Goal: Task Accomplishment & Management: Complete application form

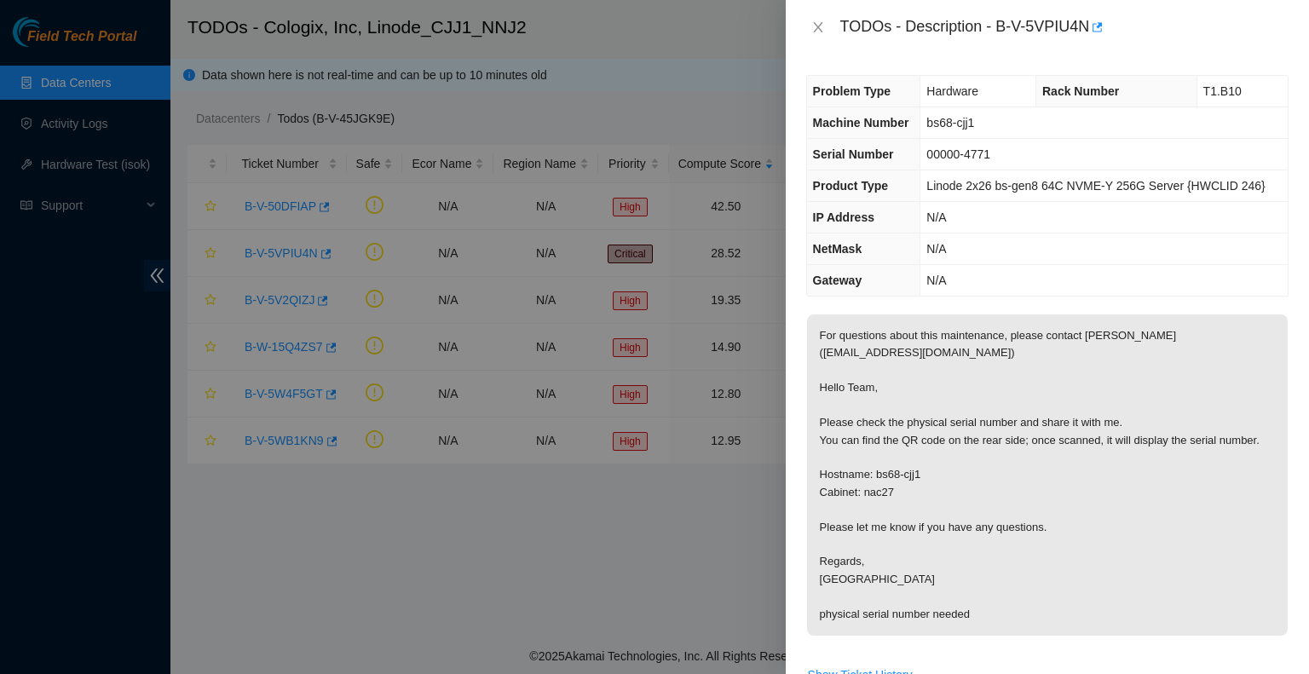
click at [921, 392] on p "For questions about this maintenance, please contact [PERSON_NAME] ([EMAIL_ADDR…" at bounding box center [1047, 475] width 481 height 321
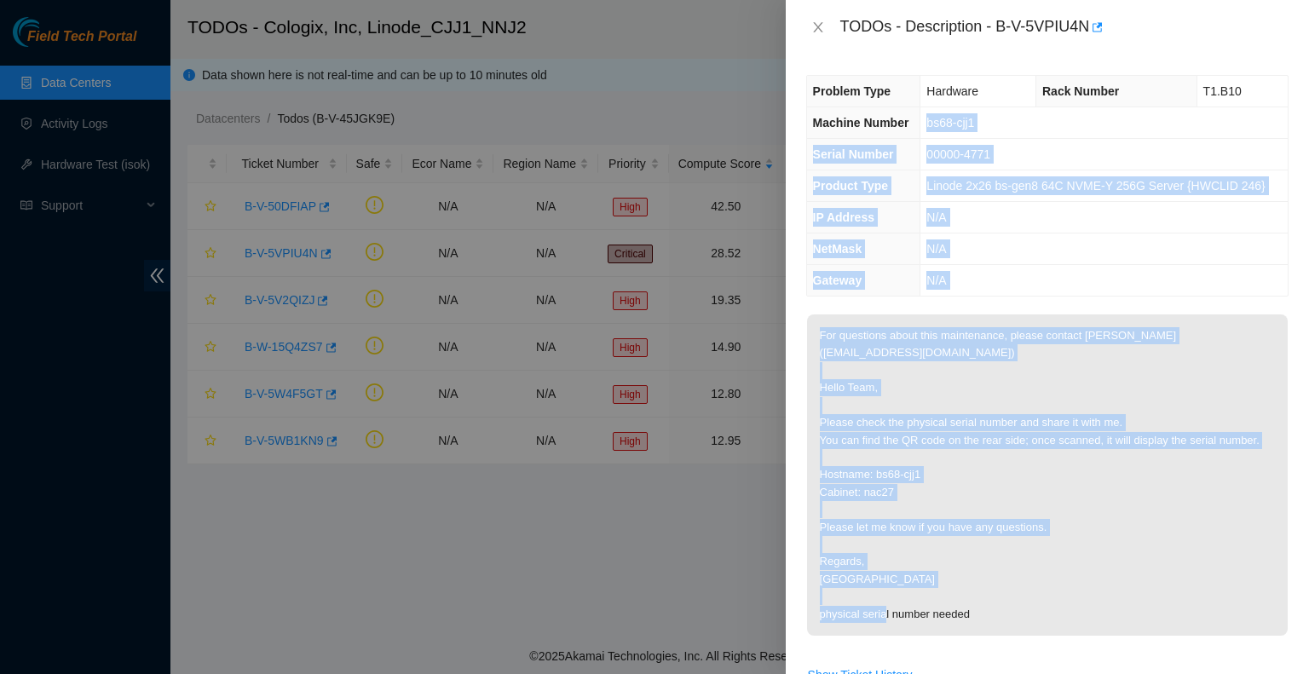
drag, startPoint x: 926, startPoint y: 118, endPoint x: 1183, endPoint y: 647, distance: 587.8
click at [1181, 648] on div "Problem Type Hardware Rack Number T1.B10 Machine Number bs68-cjj1 Serial Number…" at bounding box center [1047, 365] width 523 height 620
copy div "bs68-cjj1 Serial Number 00000-4771 Product Type Linode 2x26 bs-gen8 64C NVME-Y …"
drag, startPoint x: 929, startPoint y: 433, endPoint x: 934, endPoint y: 442, distance: 10.7
click at [929, 433] on p "For questions about this maintenance, please contact [PERSON_NAME] ([EMAIL_ADDR…" at bounding box center [1047, 475] width 481 height 321
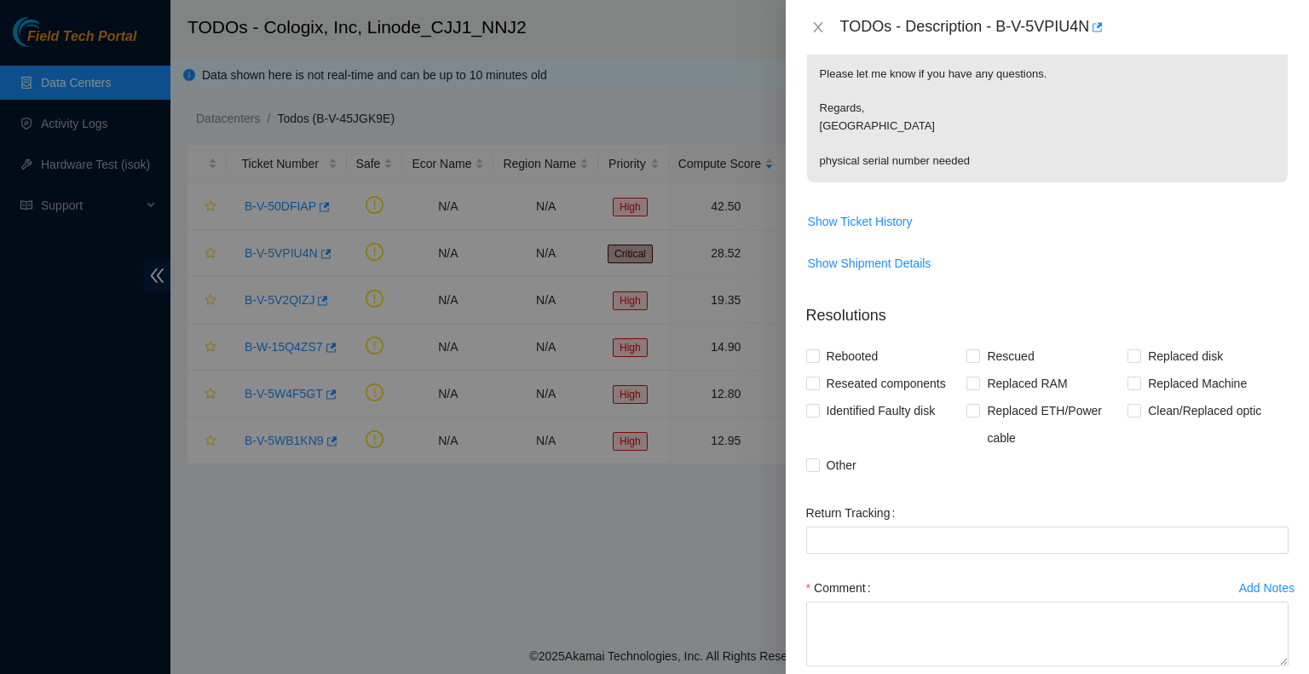
scroll to position [543, 0]
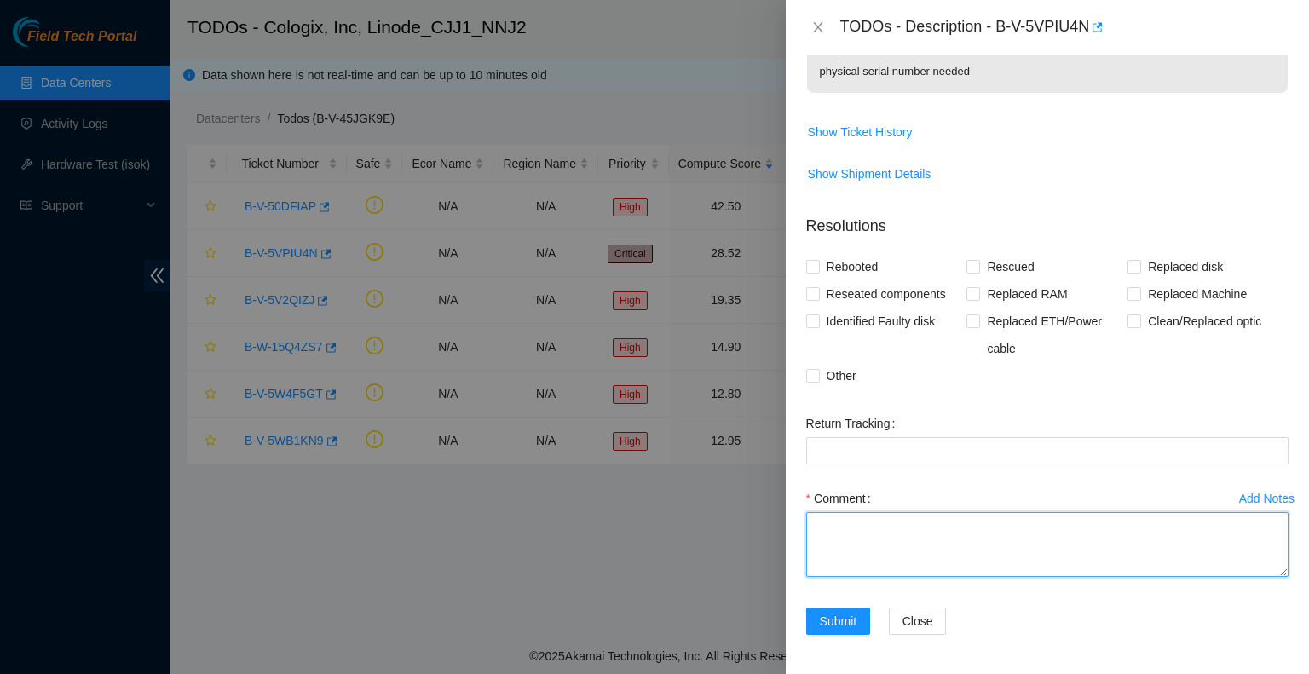
click at [902, 548] on textarea "Comment" at bounding box center [1047, 544] width 482 height 65
paste textarea "S340194X1424519"
type textarea "S340194X1424519"
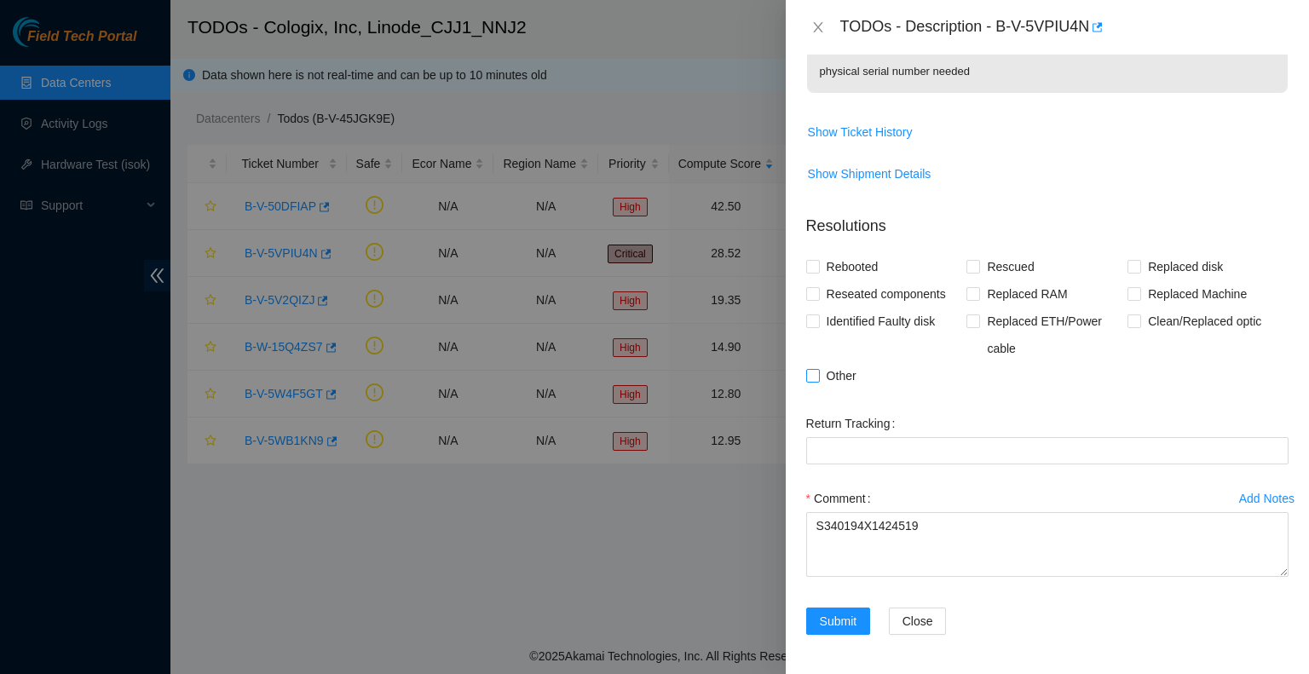
click at [817, 369] on input "Other" at bounding box center [812, 375] width 12 height 12
checkbox input "true"
click at [823, 623] on span "Submit" at bounding box center [839, 621] width 38 height 19
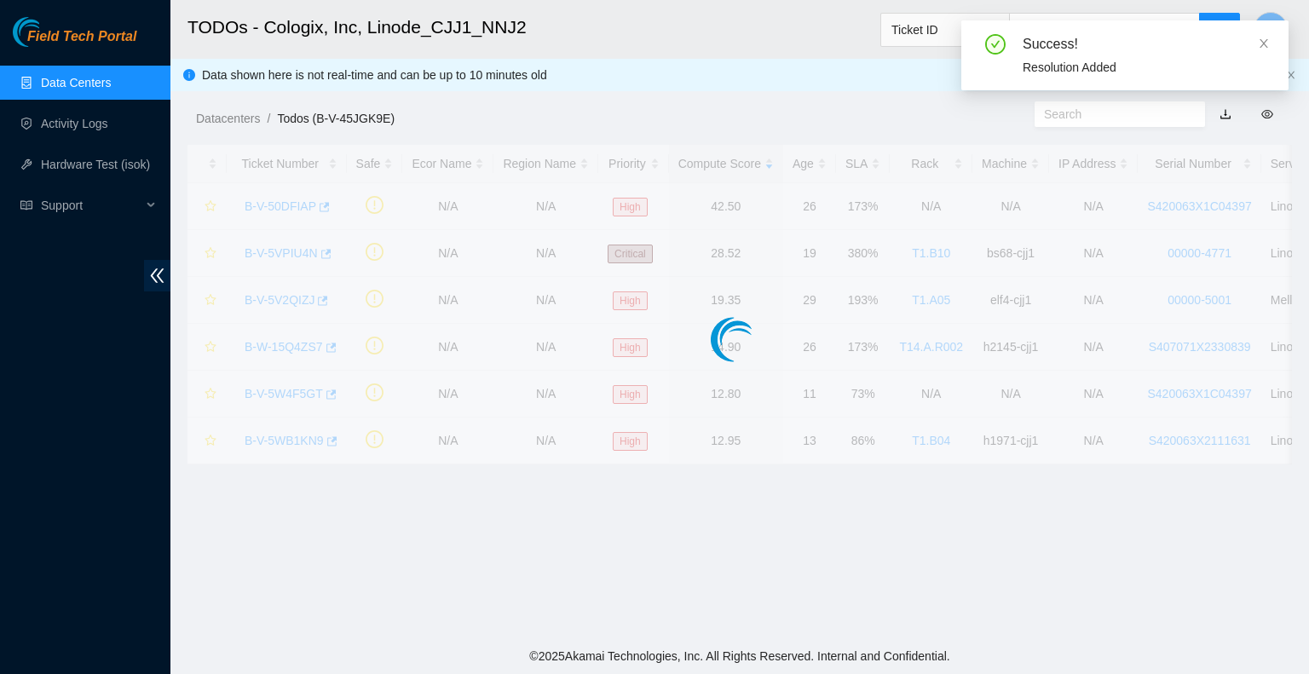
scroll to position [304, 0]
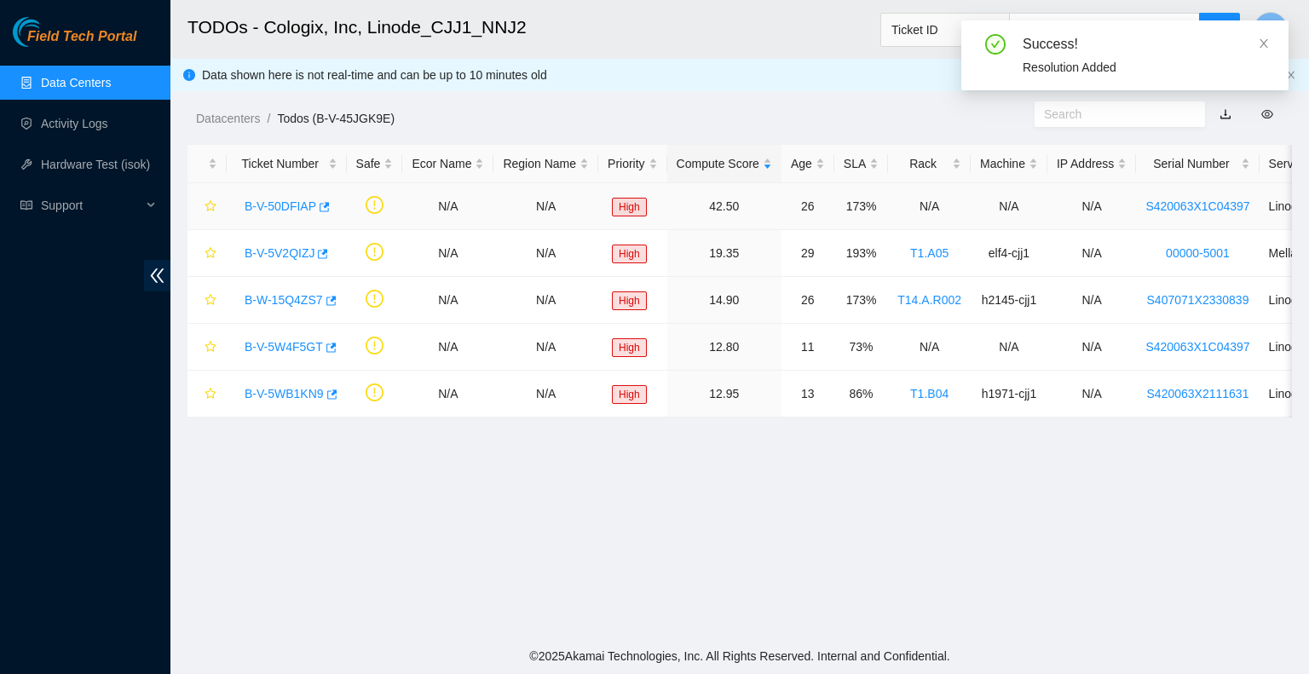
click at [292, 197] on div "B-V-50DFIAP" at bounding box center [286, 206] width 101 height 27
click at [288, 209] on link "B-V-50DFIAP" at bounding box center [281, 206] width 72 height 14
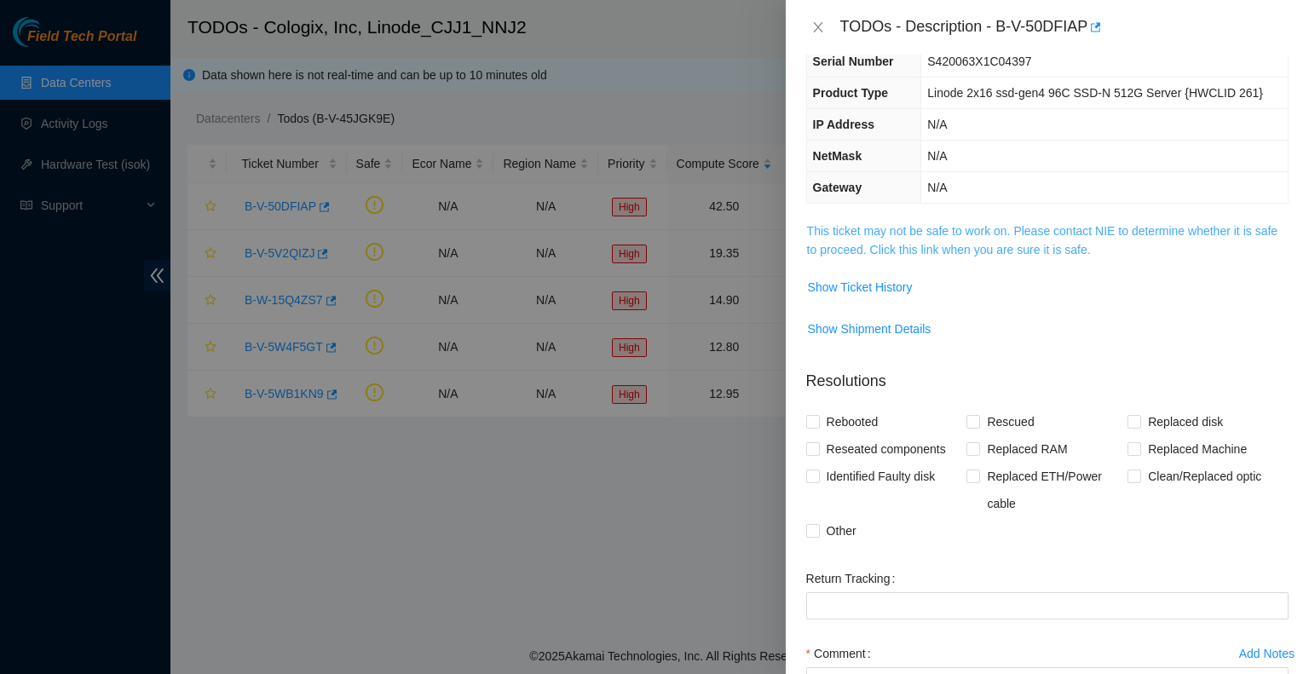
scroll to position [78, 0]
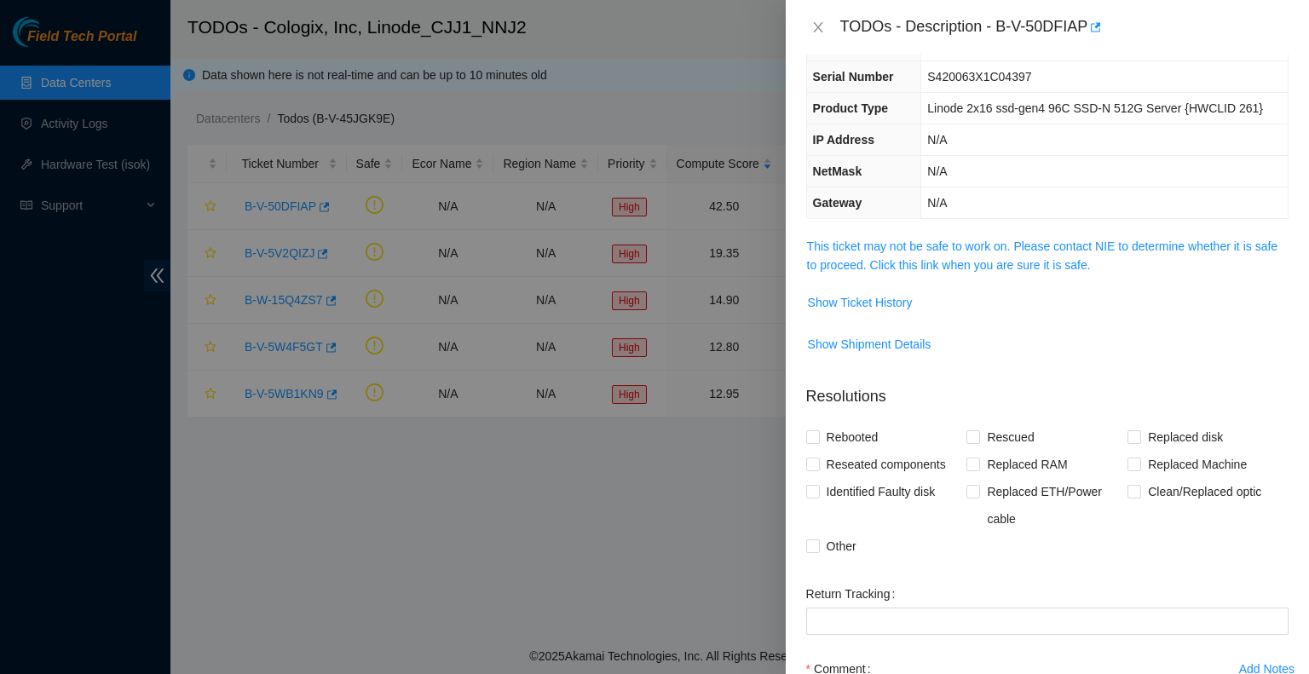
click at [951, 273] on td "This ticket may not be safe to work on. Please contact NIE to determine whether…" at bounding box center [1047, 262] width 482 height 52
click at [953, 269] on link "This ticket may not be safe to work on. Please contact NIE to determine whether…" at bounding box center [1042, 256] width 471 height 32
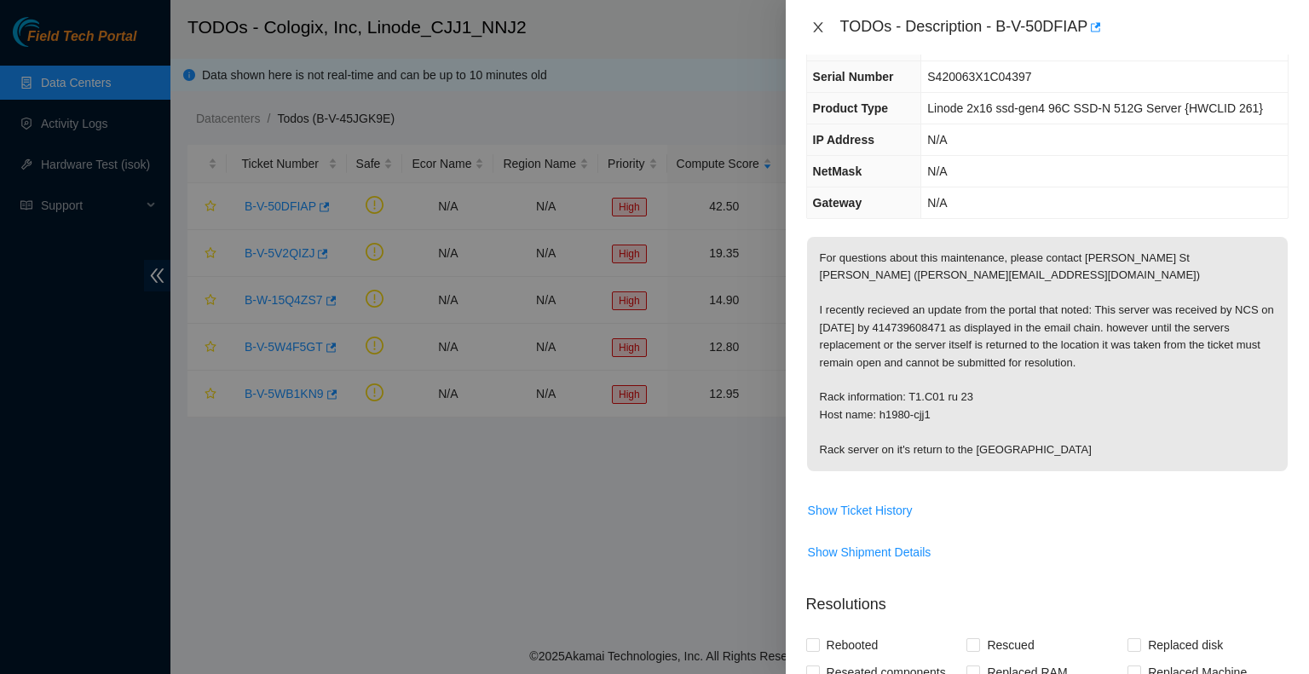
click at [813, 21] on icon "close" at bounding box center [818, 27] width 14 height 14
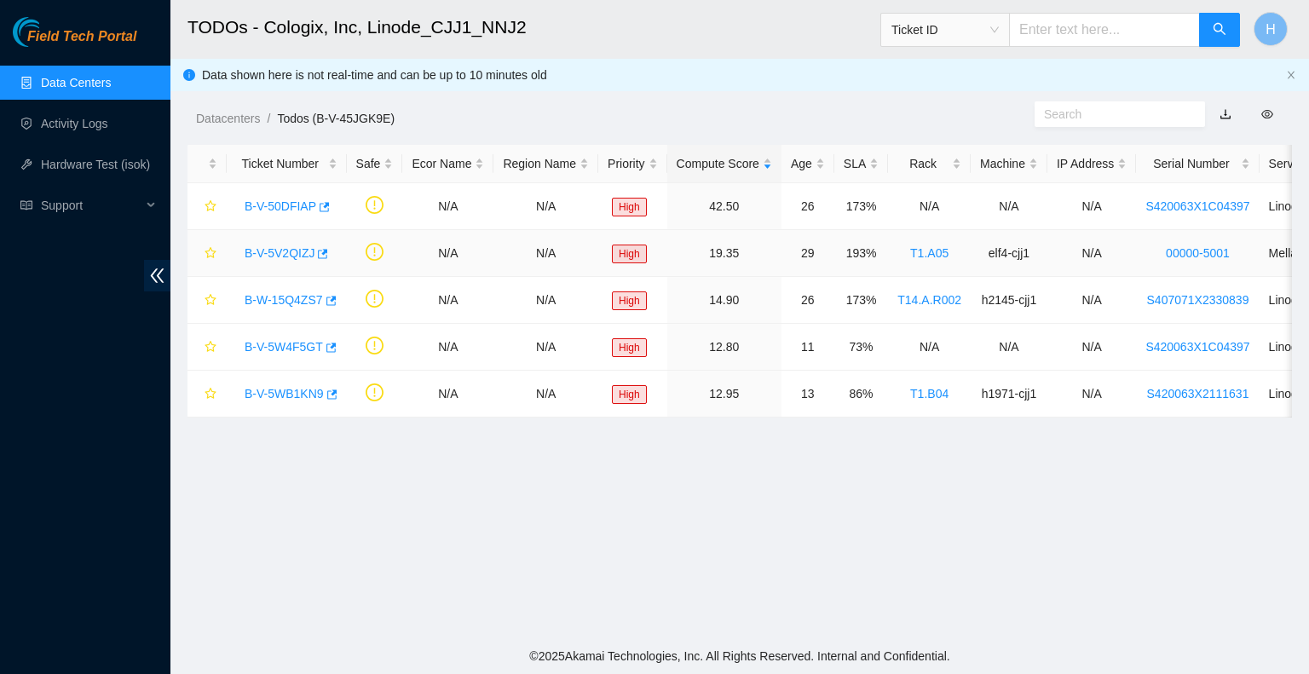
click at [257, 247] on link "B-V-5V2QIZJ" at bounding box center [280, 253] width 70 height 14
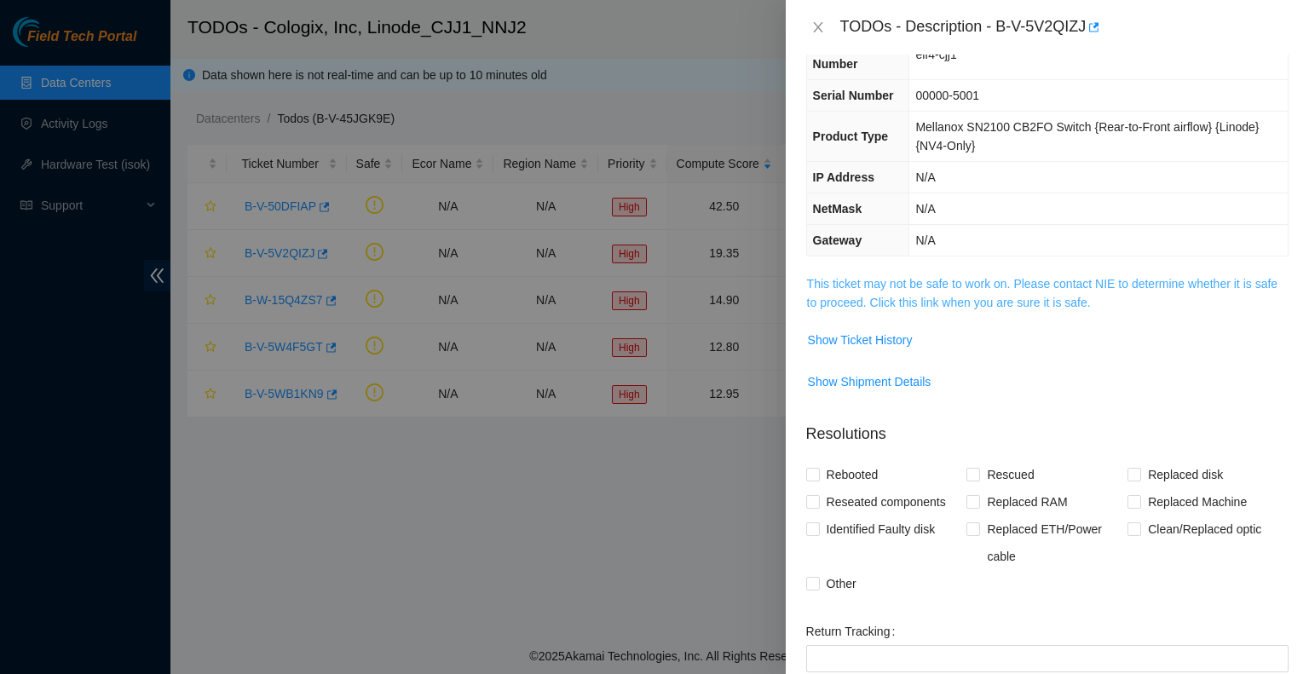
click at [921, 283] on link "This ticket may not be safe to work on. Please contact NIE to determine whether…" at bounding box center [1042, 293] width 471 height 32
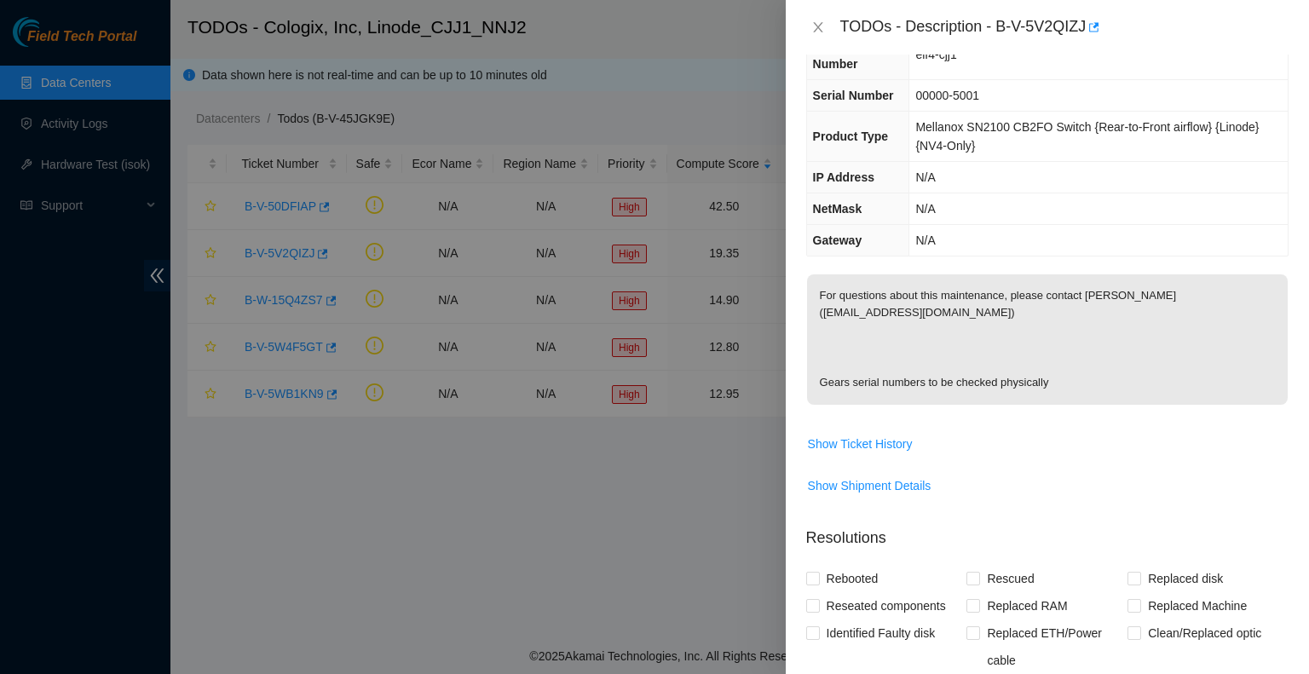
click at [471, 178] on div at bounding box center [654, 337] width 1309 height 674
click at [811, 25] on icon "close" at bounding box center [818, 27] width 14 height 14
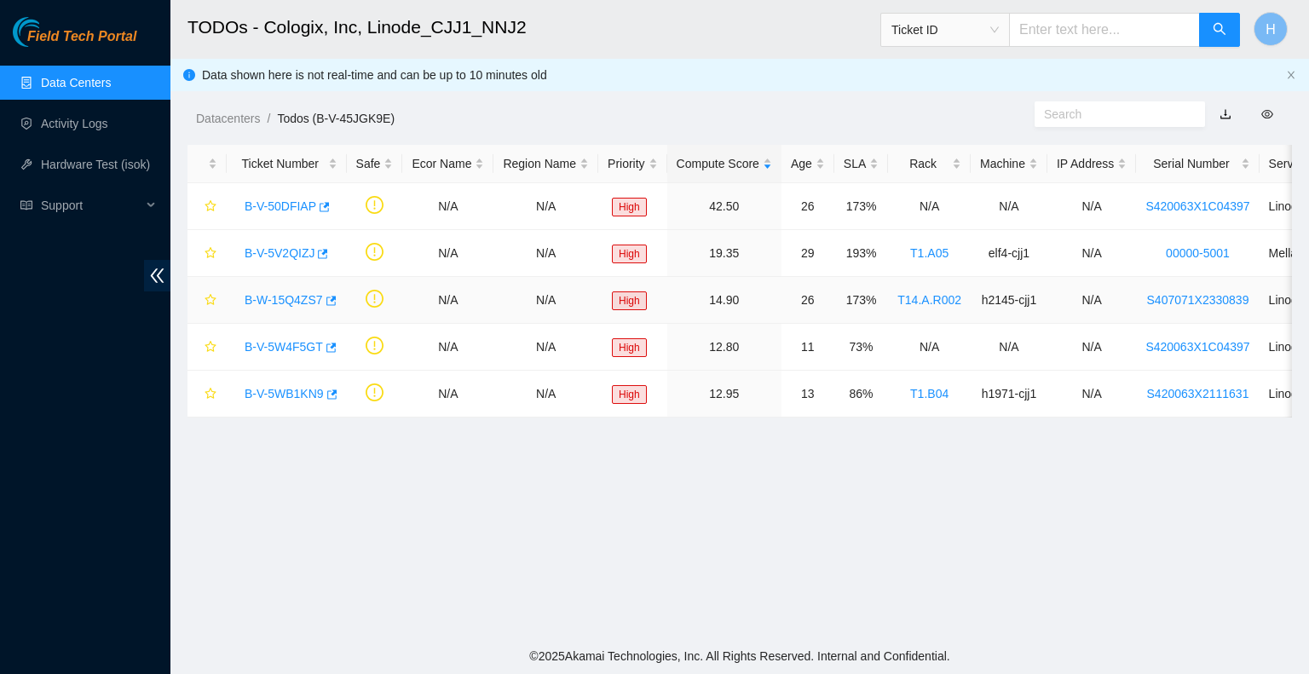
click at [293, 306] on link "B-W-15Q4ZS7" at bounding box center [284, 300] width 78 height 14
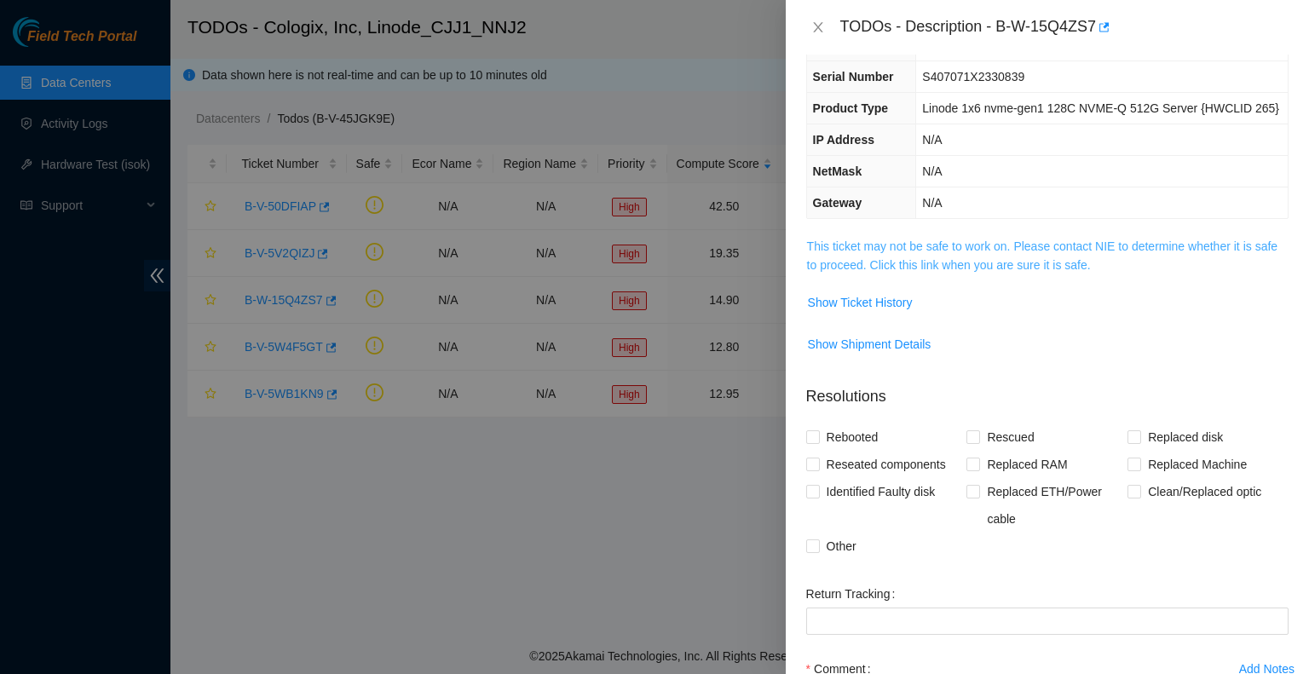
click at [933, 271] on link "This ticket may not be safe to work on. Please contact NIE to determine whether…" at bounding box center [1042, 256] width 471 height 32
